Goal: Information Seeking & Learning: Learn about a topic

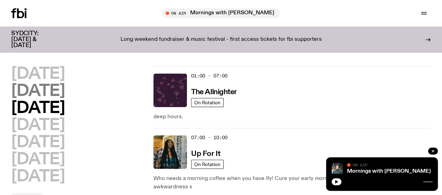
click at [45, 99] on h2 "[DATE]" at bounding box center [37, 91] width 53 height 16
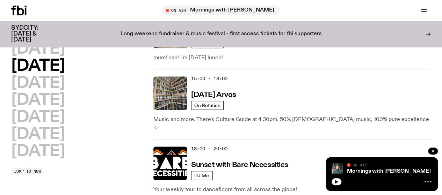
scroll to position [301, 0]
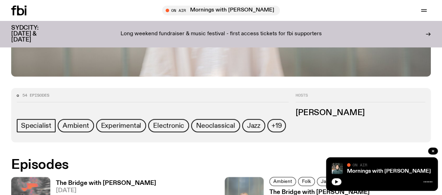
scroll to position [284, 0]
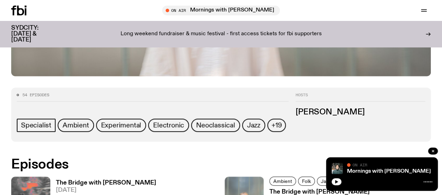
click at [77, 180] on h3 "The Bridge with [PERSON_NAME]" at bounding box center [106, 183] width 100 height 6
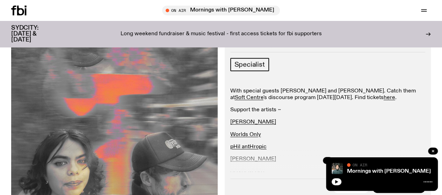
scroll to position [116, 0]
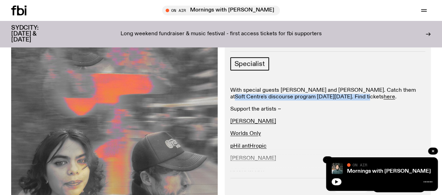
drag, startPoint x: 351, startPoint y: 110, endPoint x: 395, endPoint y: 101, distance: 45.3
click at [395, 118] on p "With special guests [PERSON_NAME] and [PERSON_NAME]. Catch them at Soft Centre …" at bounding box center [327, 121] width 195 height 7
copy p "Soft Centre 's discourse program [DATE][DATE]"
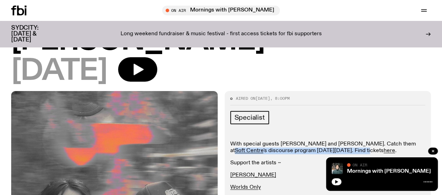
scroll to position [52, 0]
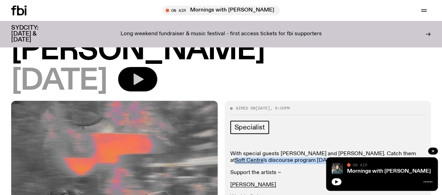
click at [157, 85] on button "button" at bounding box center [137, 79] width 39 height 24
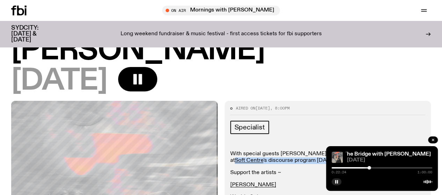
click at [375, 168] on div at bounding box center [381, 167] width 101 height 1
